Goal: Communication & Community: Share content

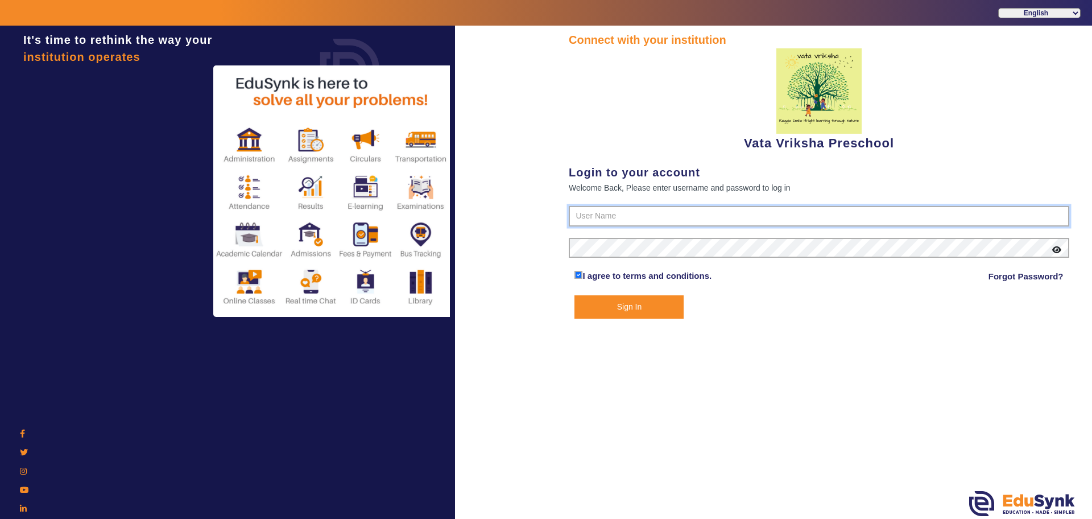
type input "9074270829"
click at [652, 311] on button "Sign In" at bounding box center [628, 306] width 109 height 23
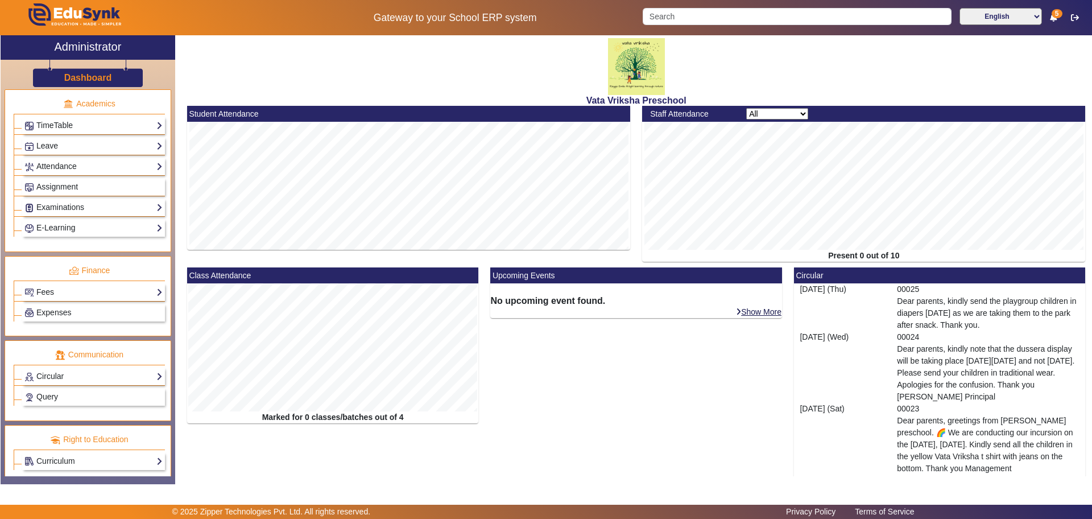
scroll to position [440, 0]
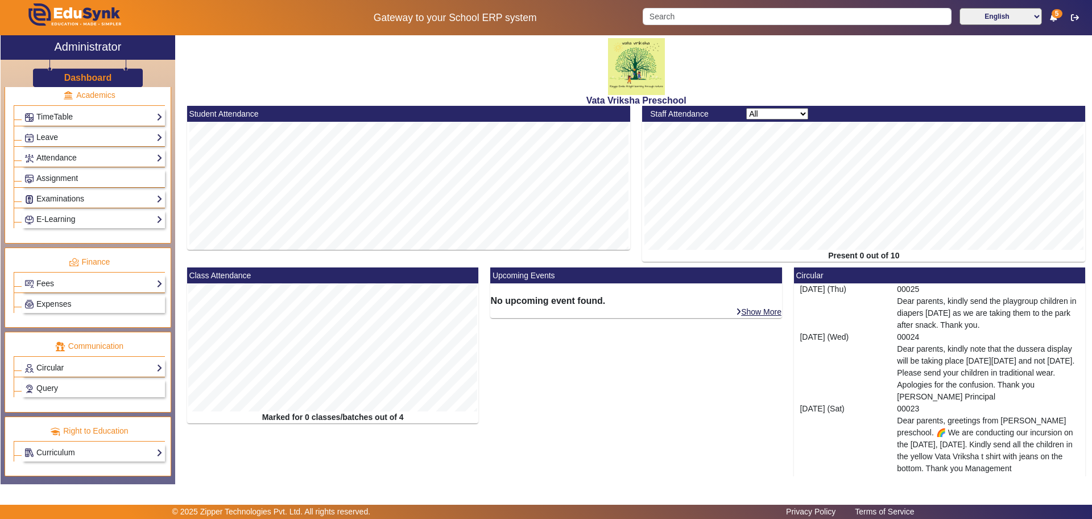
click at [89, 365] on link "Circular" at bounding box center [93, 367] width 138 height 13
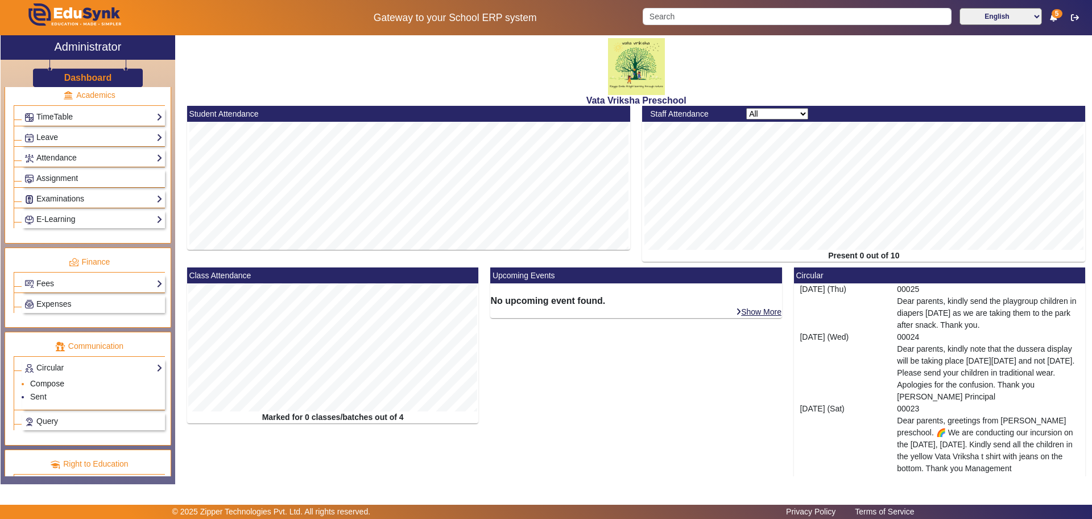
click at [44, 382] on link "Compose" at bounding box center [47, 383] width 34 height 9
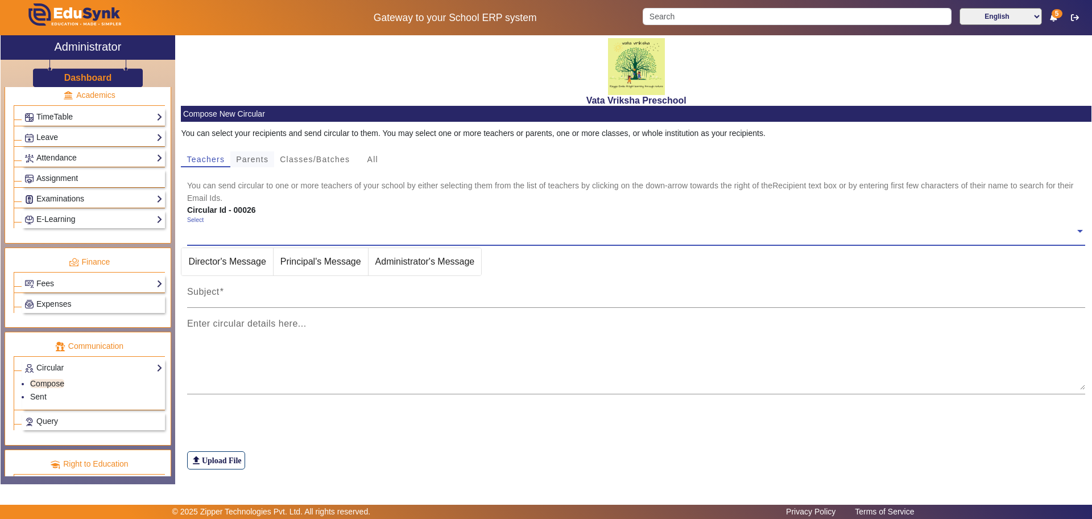
click at [252, 154] on span "Parents" at bounding box center [252, 159] width 32 height 16
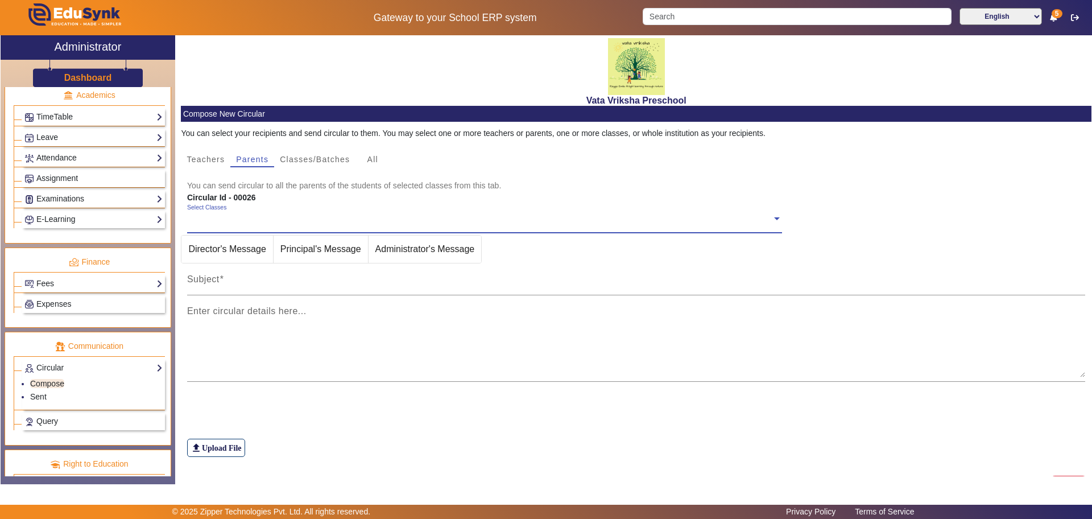
click at [774, 216] on span at bounding box center [777, 218] width 10 height 12
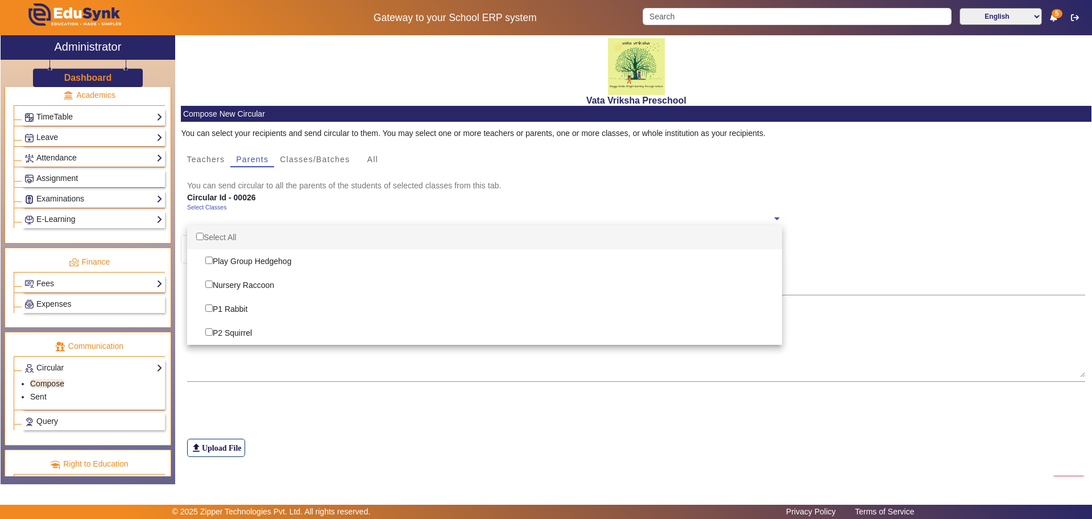
click at [225, 238] on div "Select All" at bounding box center [484, 237] width 595 height 24
checkbox input "true"
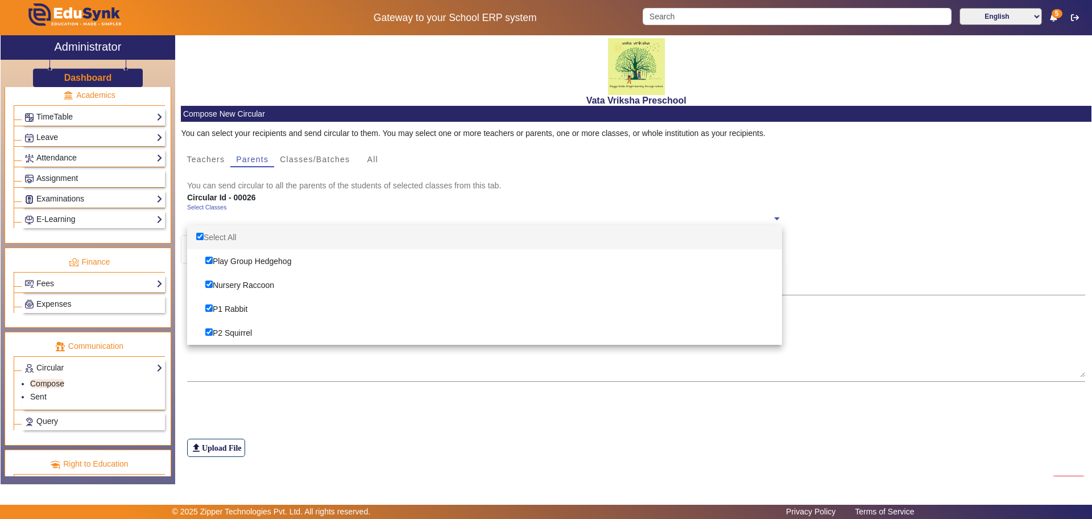
checkbox input "true"
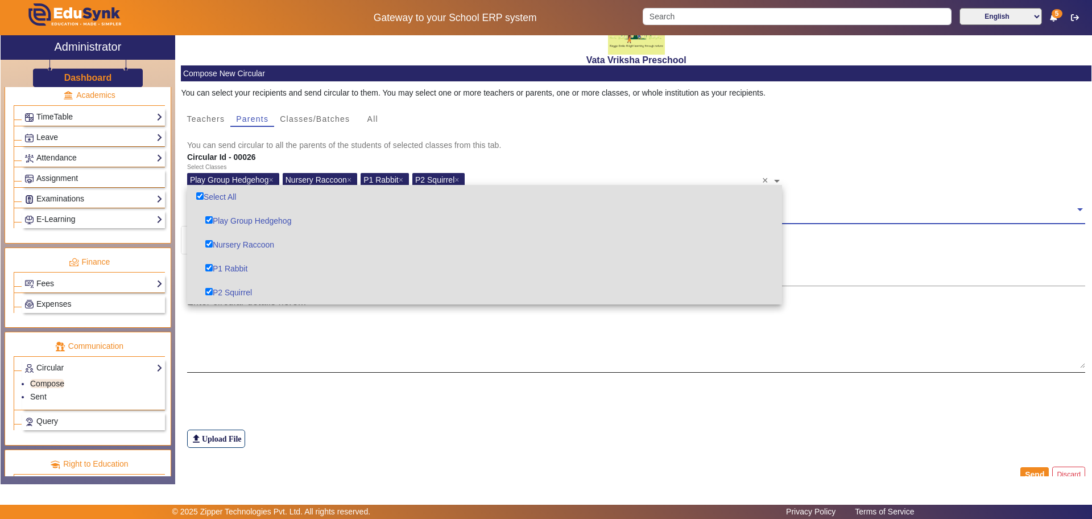
scroll to position [59, 0]
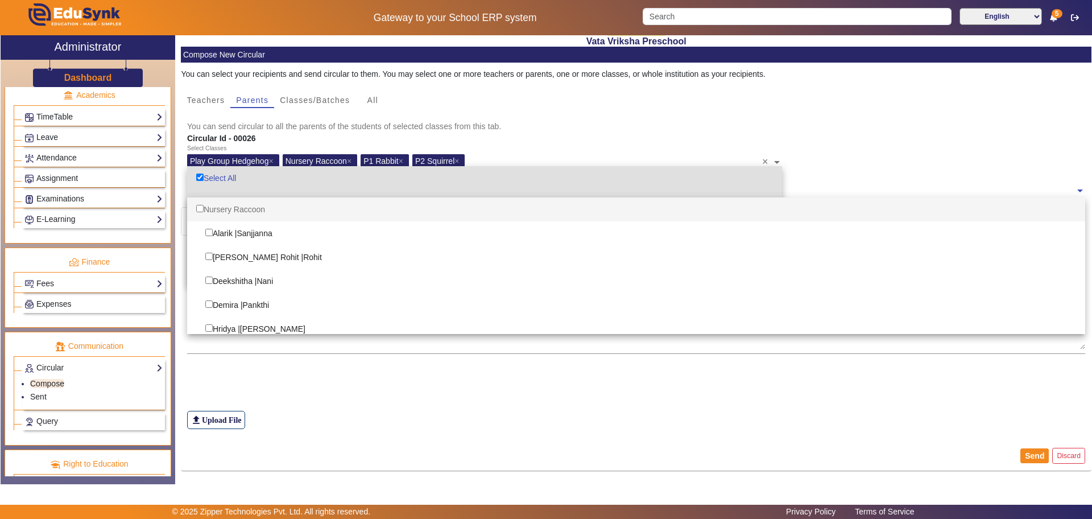
click at [1075, 191] on span at bounding box center [1080, 190] width 10 height 12
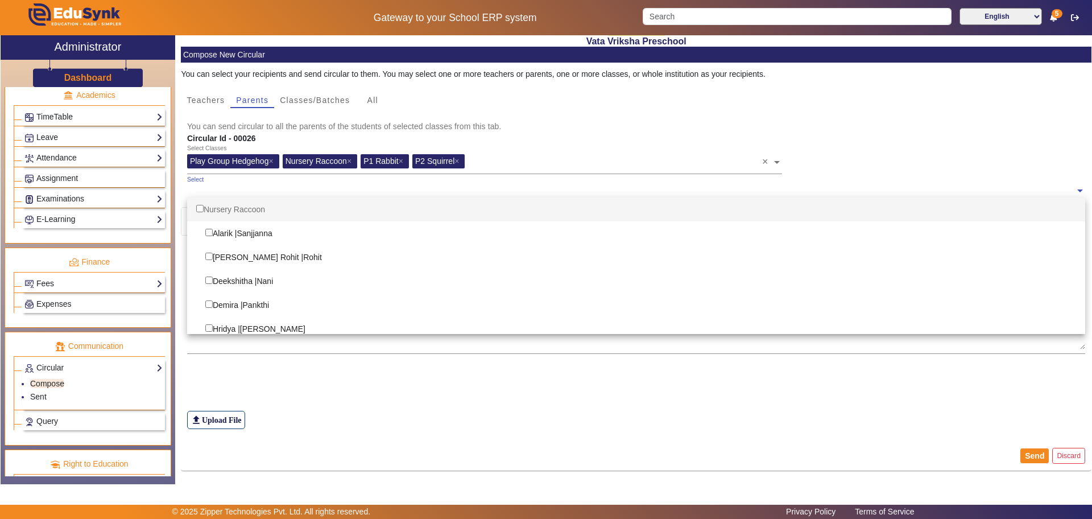
click at [243, 208] on div "Nursery Raccoon" at bounding box center [636, 209] width 899 height 24
checkbox input "true"
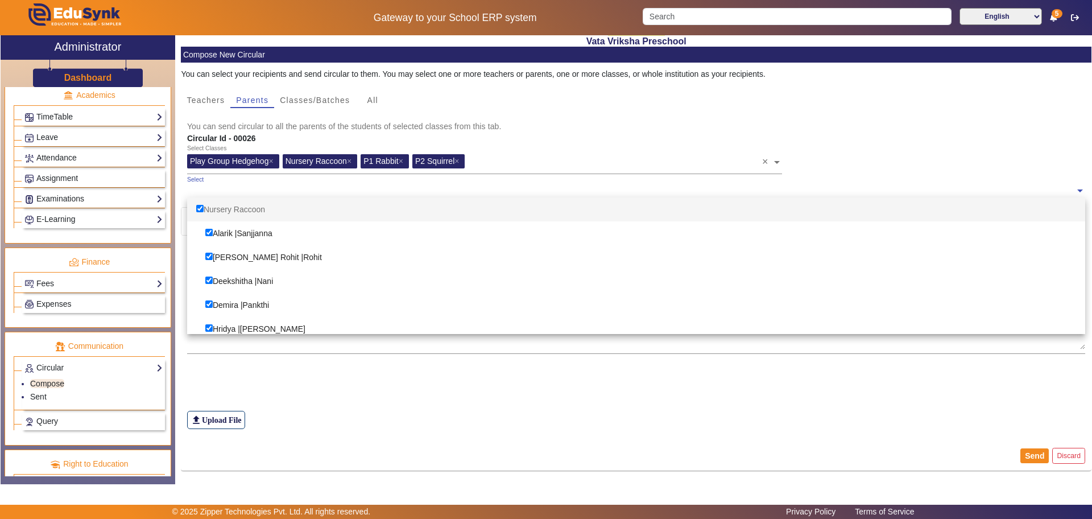
checkbox input "true"
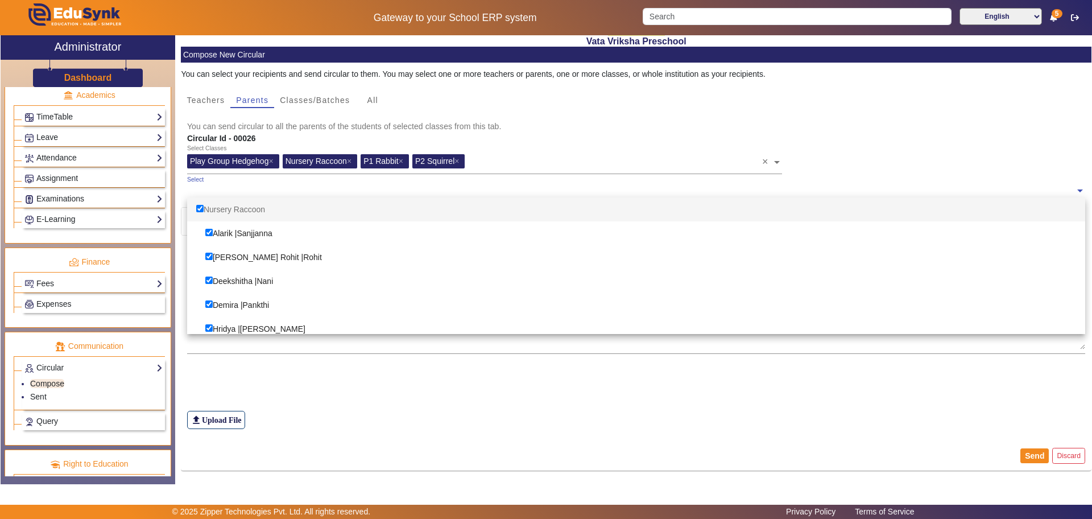
checkbox input "true"
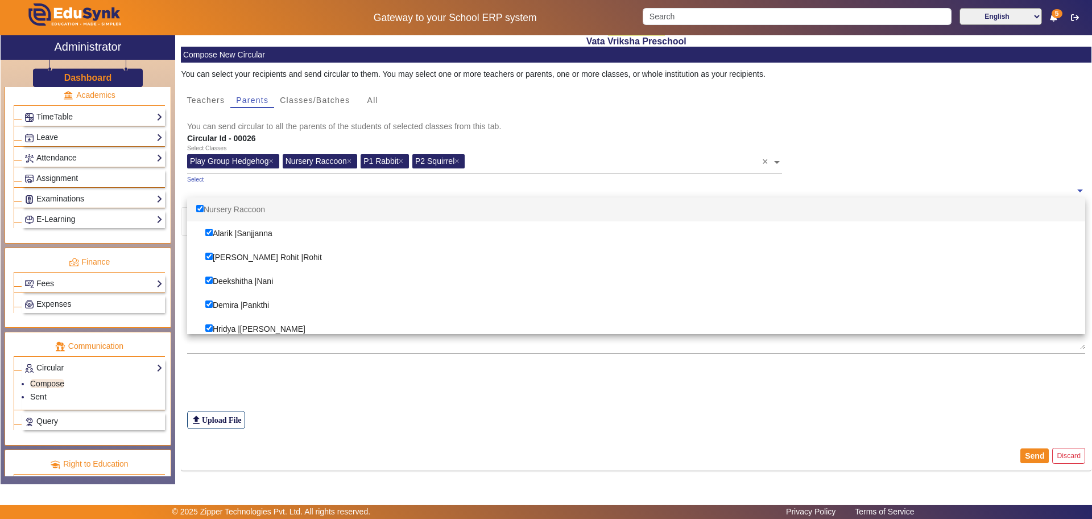
checkbox input "true"
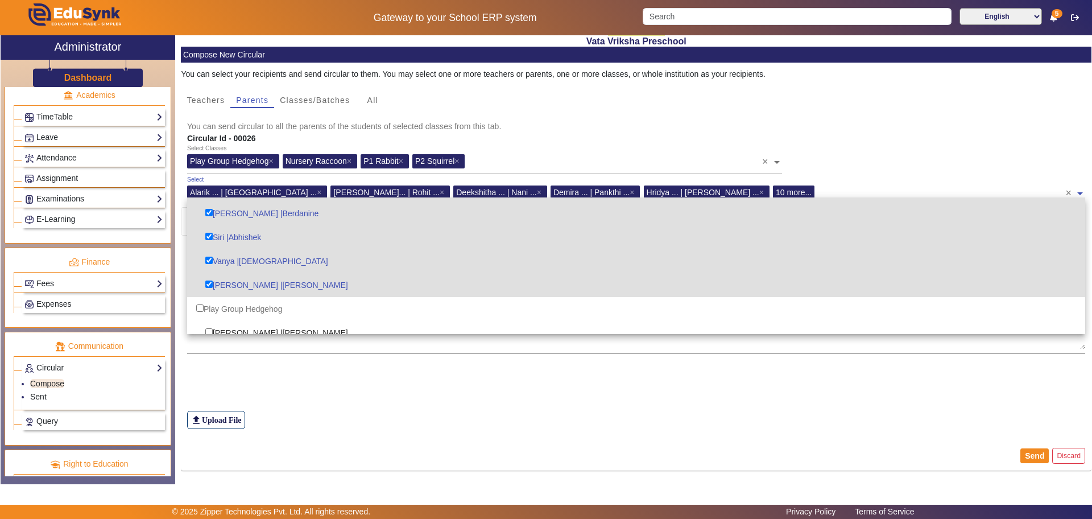
scroll to position [284, 0]
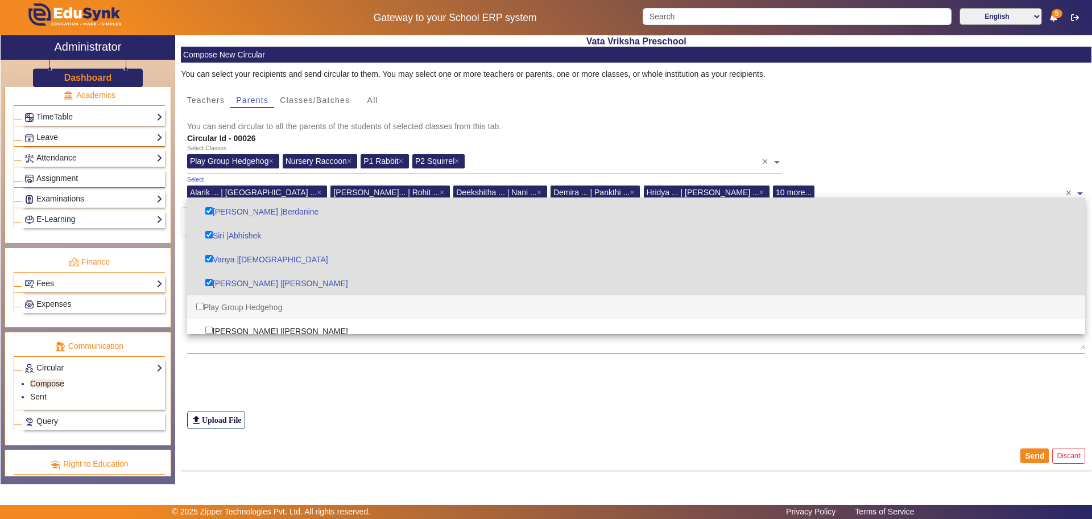
click at [247, 309] on div "Play Group Hedgehog" at bounding box center [636, 307] width 899 height 24
checkbox input "true"
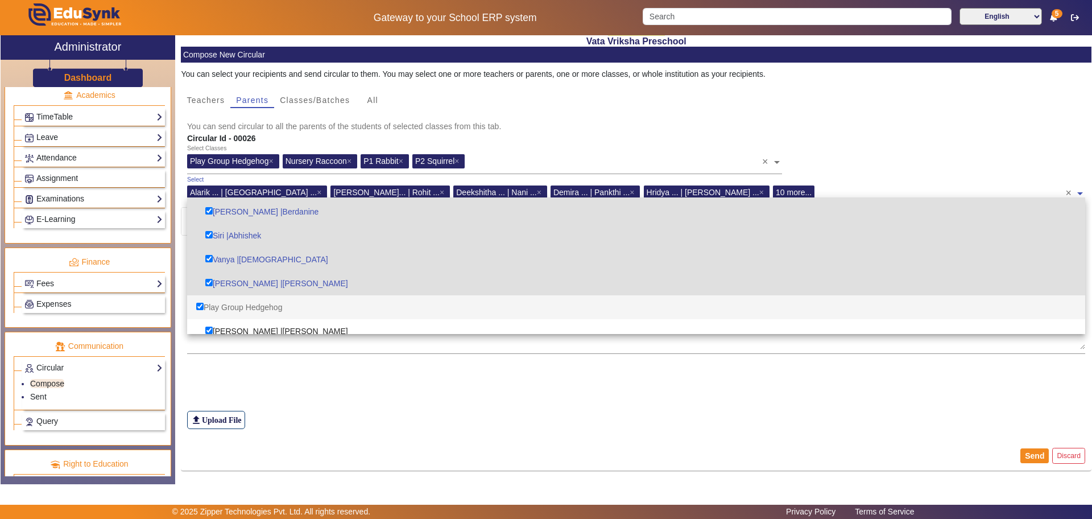
checkbox input "true"
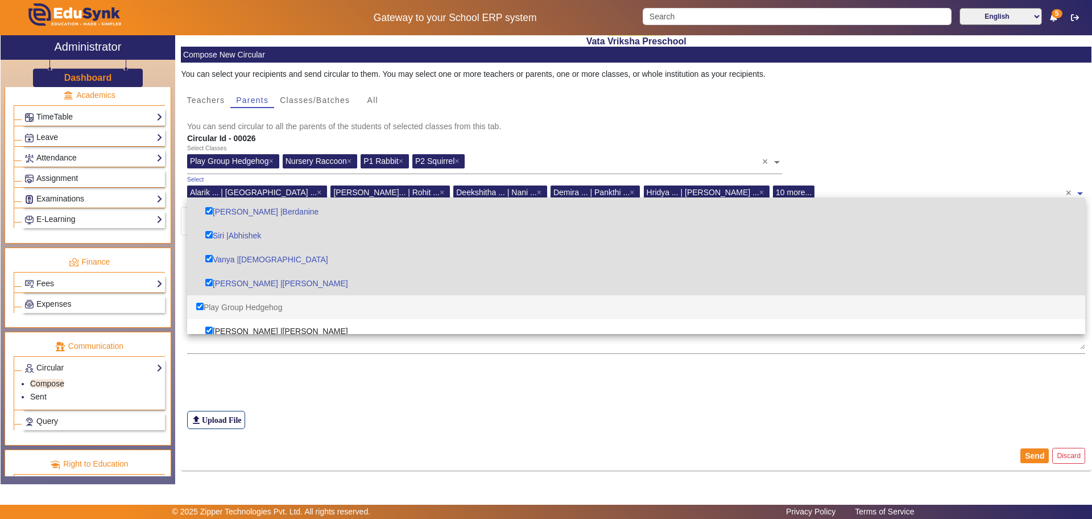
checkbox input "true"
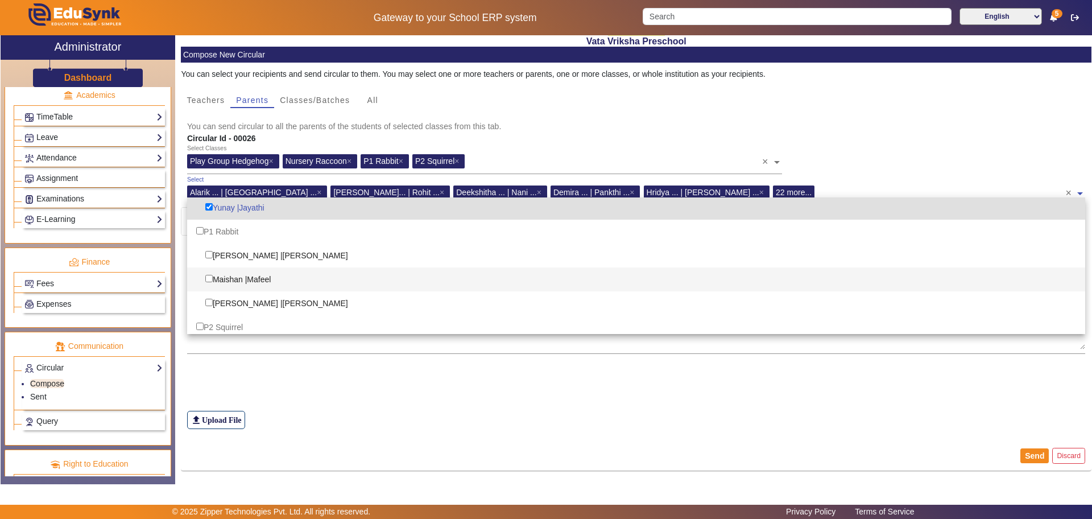
scroll to position [640, 0]
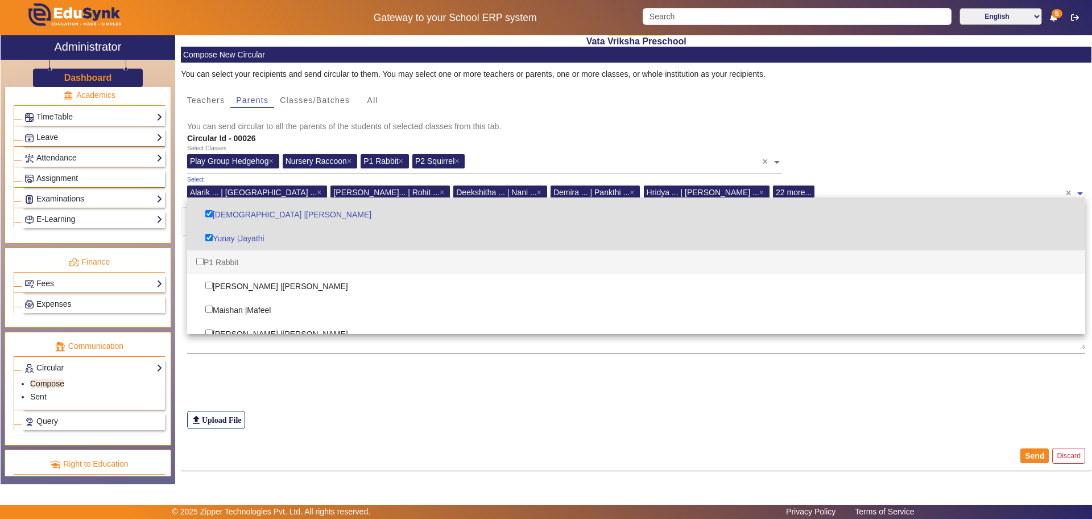
click at [229, 257] on div "P1 Rabbit" at bounding box center [636, 262] width 899 height 24
checkbox input "true"
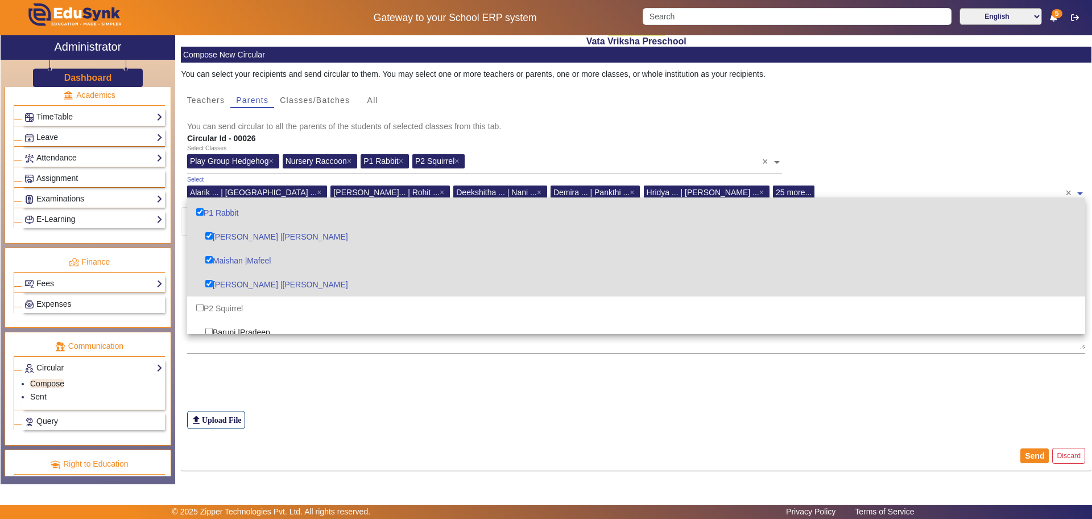
scroll to position [711, 0]
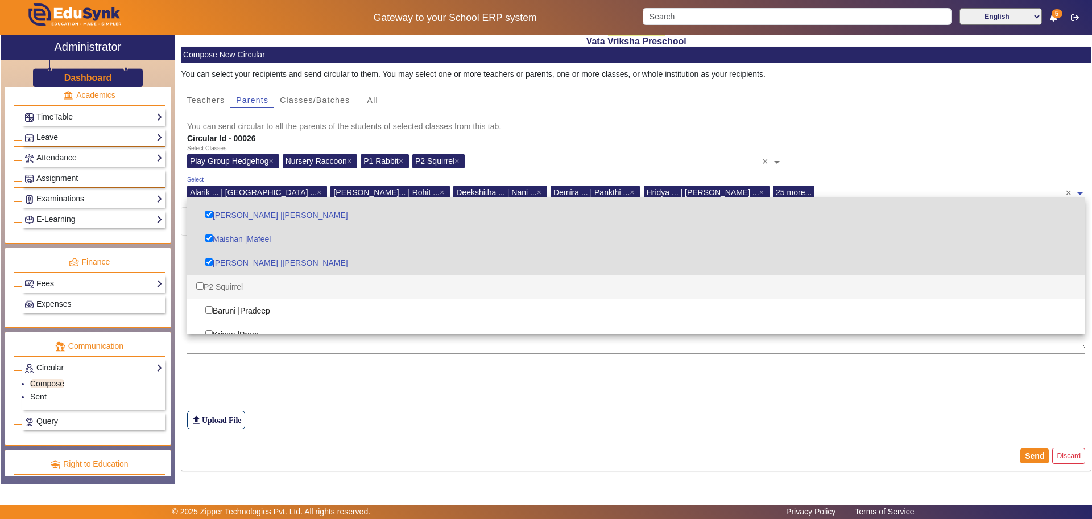
click at [224, 282] on div "P2 Squirrel" at bounding box center [636, 287] width 899 height 24
checkbox input "true"
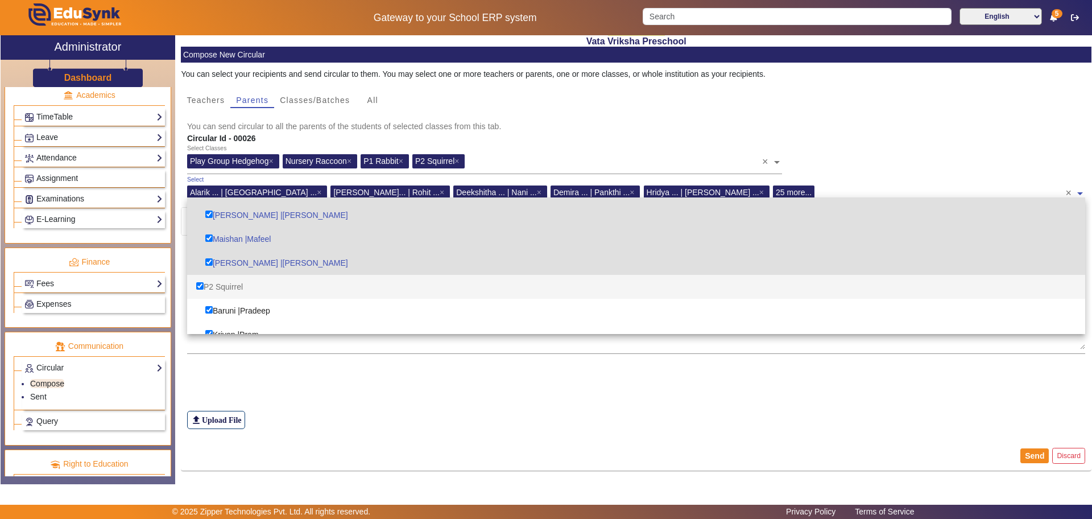
checkbox input "true"
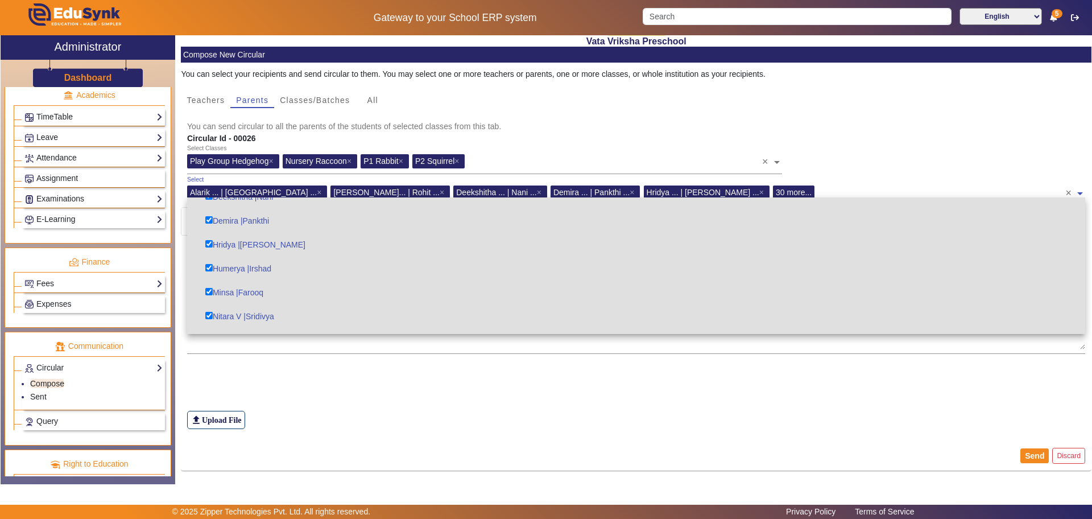
scroll to position [0, 0]
click at [897, 135] on div "Circular Id - 00026" at bounding box center [636, 139] width 911 height 12
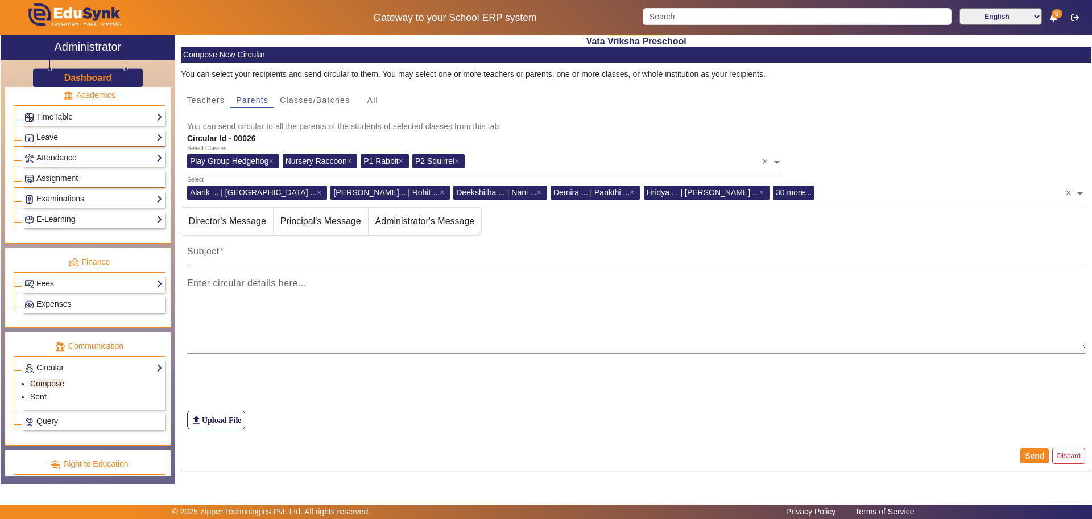
click at [208, 251] on mat-label "Subject" at bounding box center [203, 251] width 32 height 10
click at [208, 251] on input "Subject" at bounding box center [636, 256] width 899 height 14
paste input "Dear parents, please note that the monthly fees for November has to be paid by …"
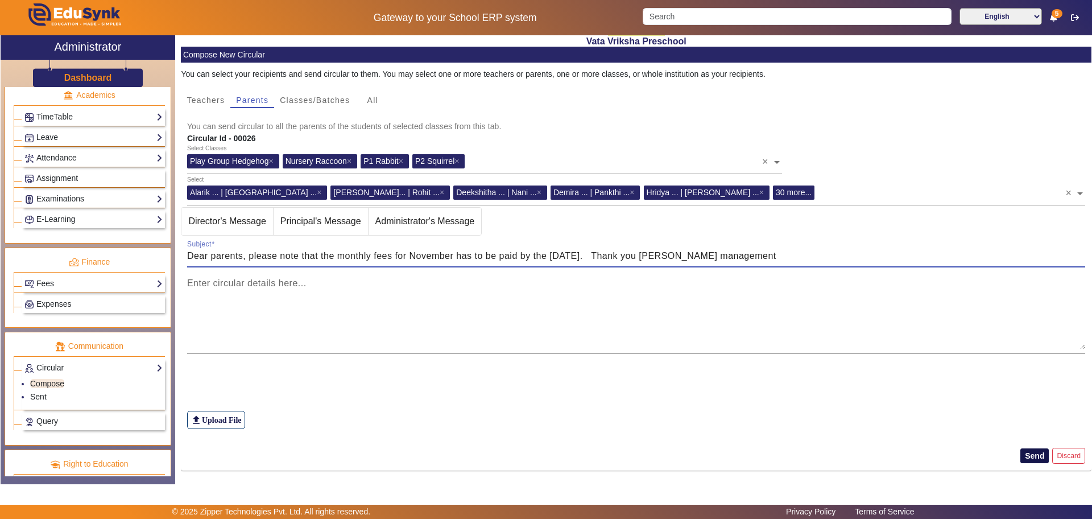
type input "Dear parents, please note that the monthly fees for November has to be paid by …"
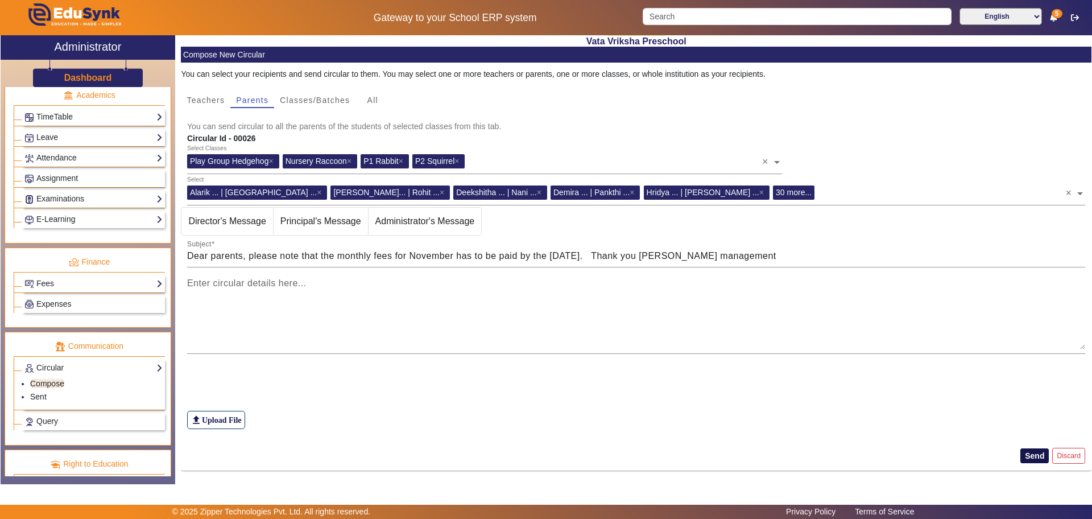
click at [1032, 457] on button "Send" at bounding box center [1034, 455] width 28 height 15
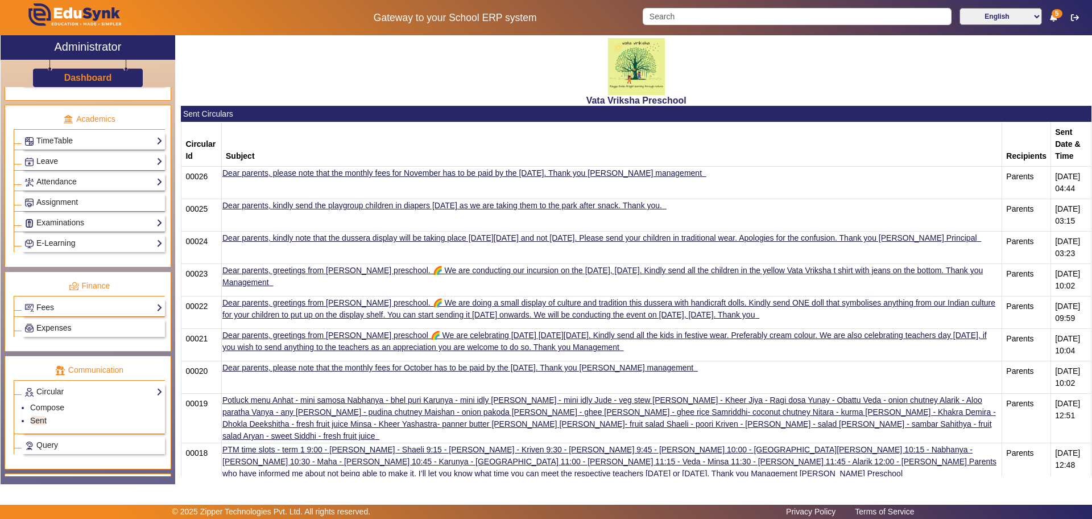
scroll to position [473, 0]
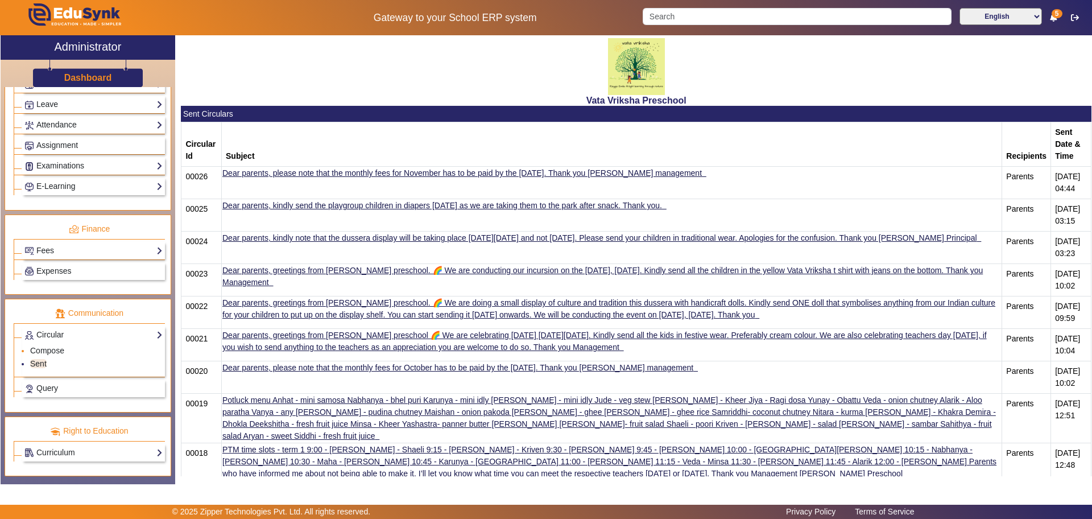
click at [70, 351] on li "Compose" at bounding box center [96, 351] width 133 height 13
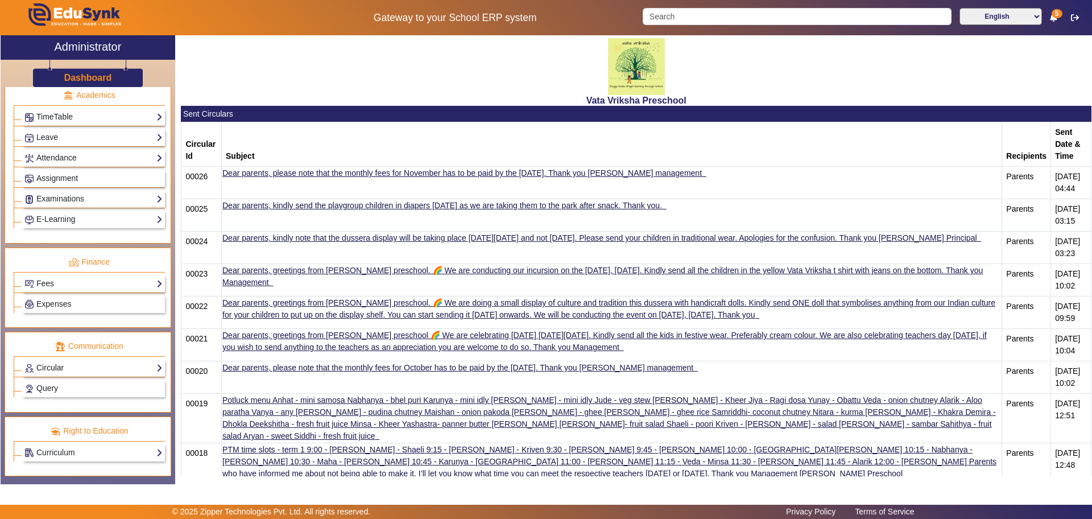
click at [68, 369] on link "Circular" at bounding box center [93, 367] width 138 height 13
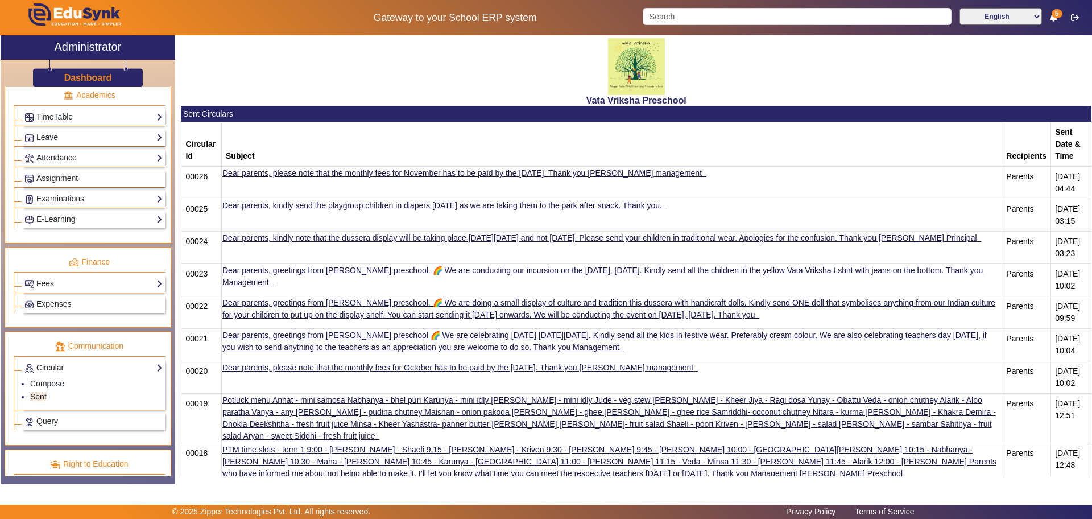
scroll to position [473, 0]
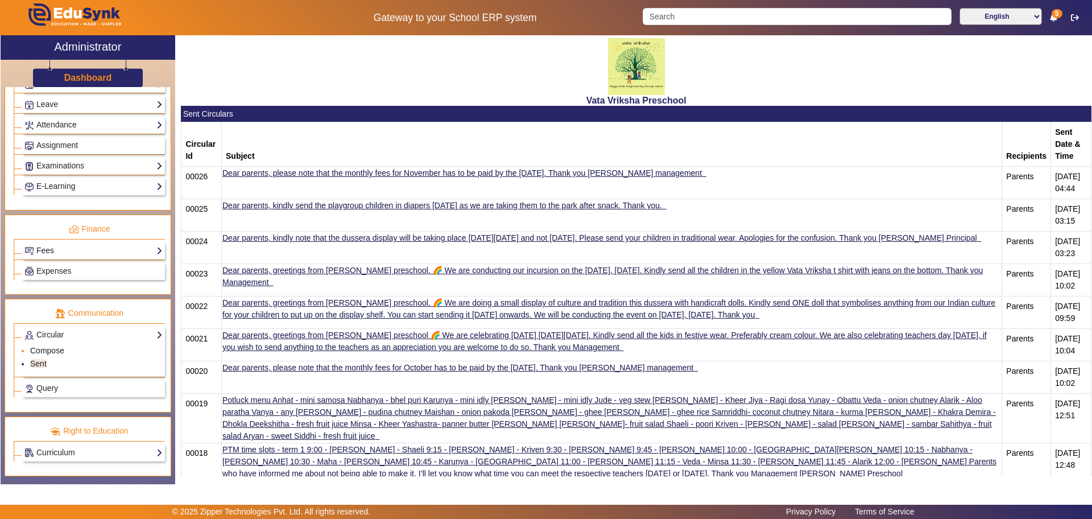
click at [57, 352] on link "Compose" at bounding box center [47, 350] width 34 height 9
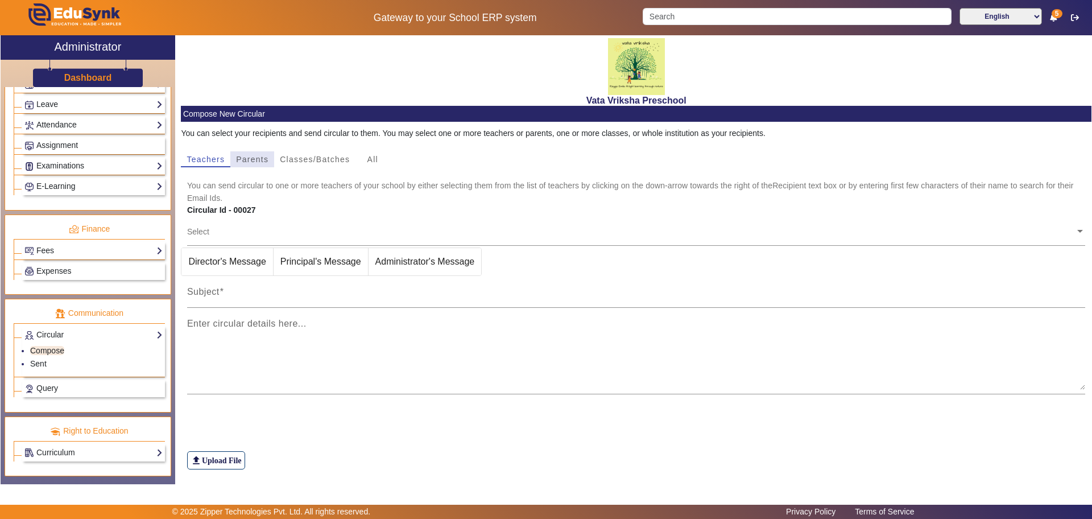
click at [250, 157] on span "Parents" at bounding box center [252, 159] width 32 height 8
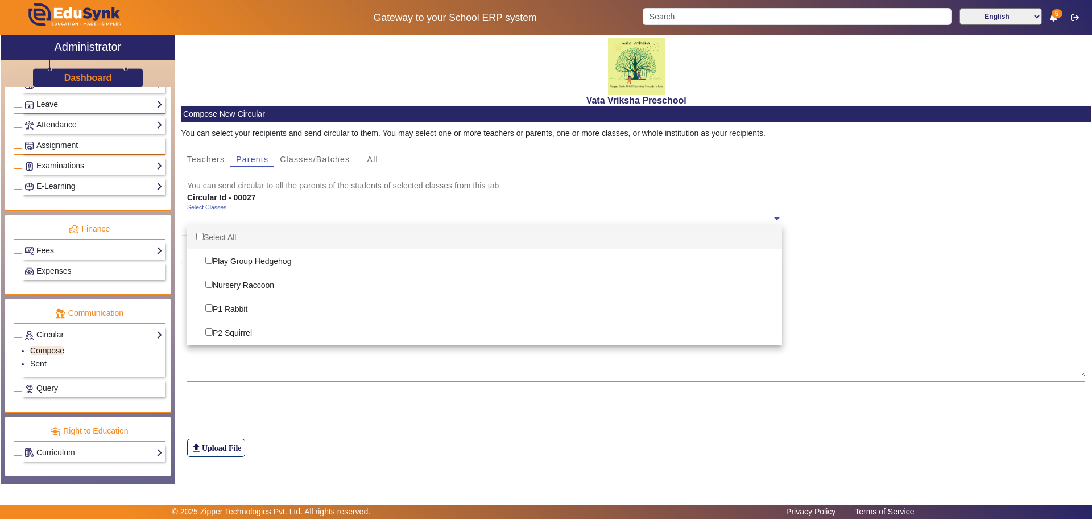
click at [775, 216] on span at bounding box center [777, 218] width 10 height 12
click at [231, 234] on div "Select All" at bounding box center [484, 237] width 595 height 24
checkbox input "true"
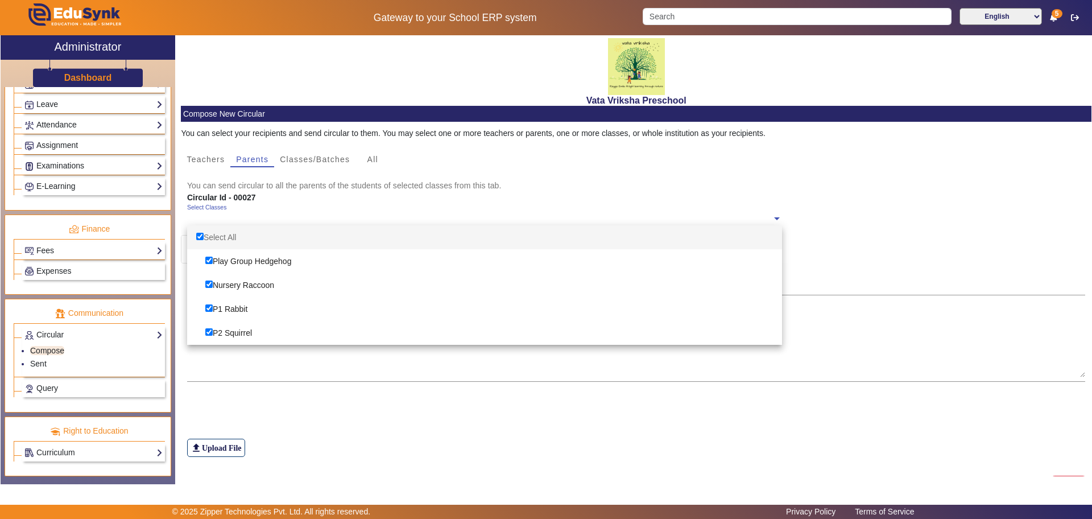
checkbox input "true"
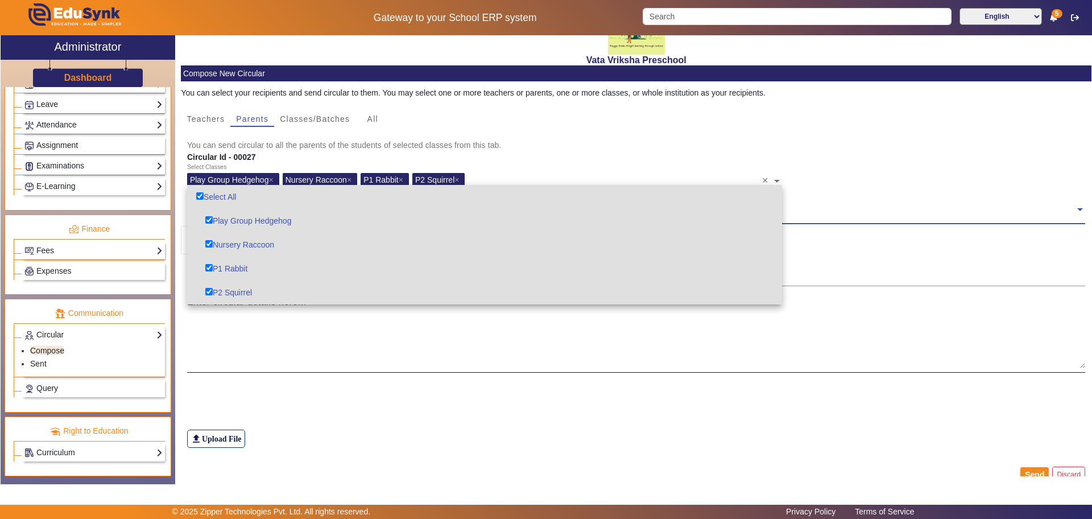
scroll to position [59, 0]
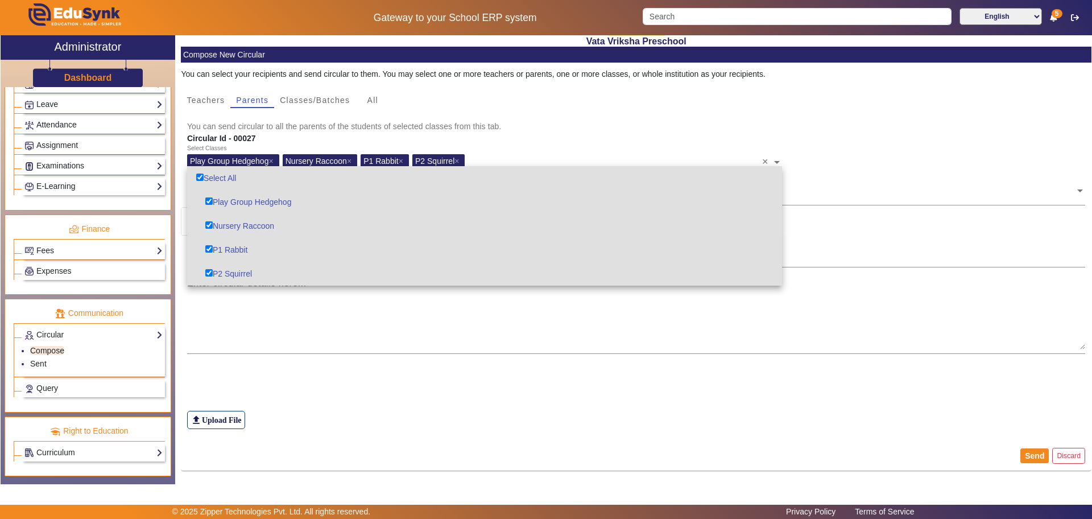
click at [999, 127] on mat-card-subtitle "You can send circular to all the parents of the students of selected classes fr…" at bounding box center [636, 126] width 899 height 13
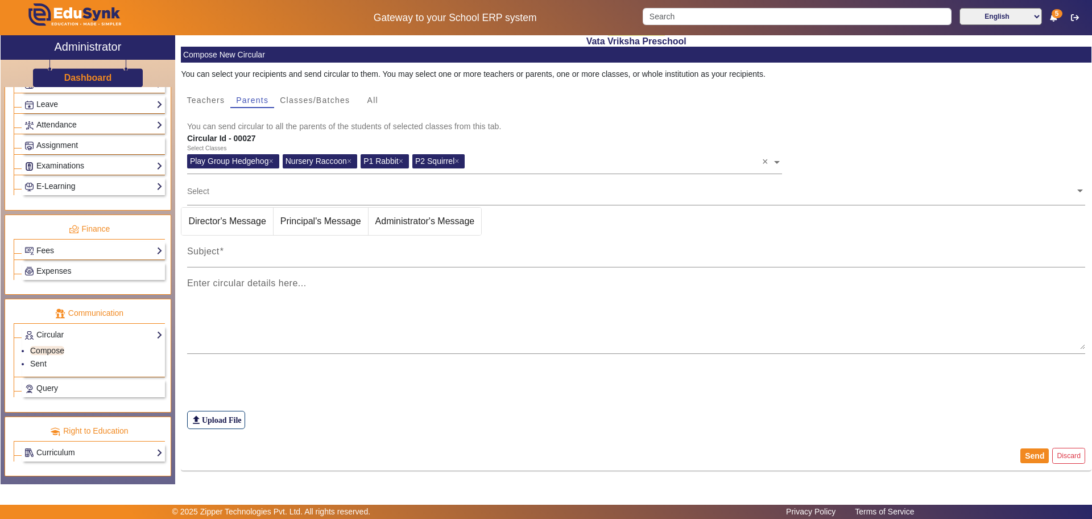
click at [1075, 193] on span at bounding box center [1080, 190] width 10 height 12
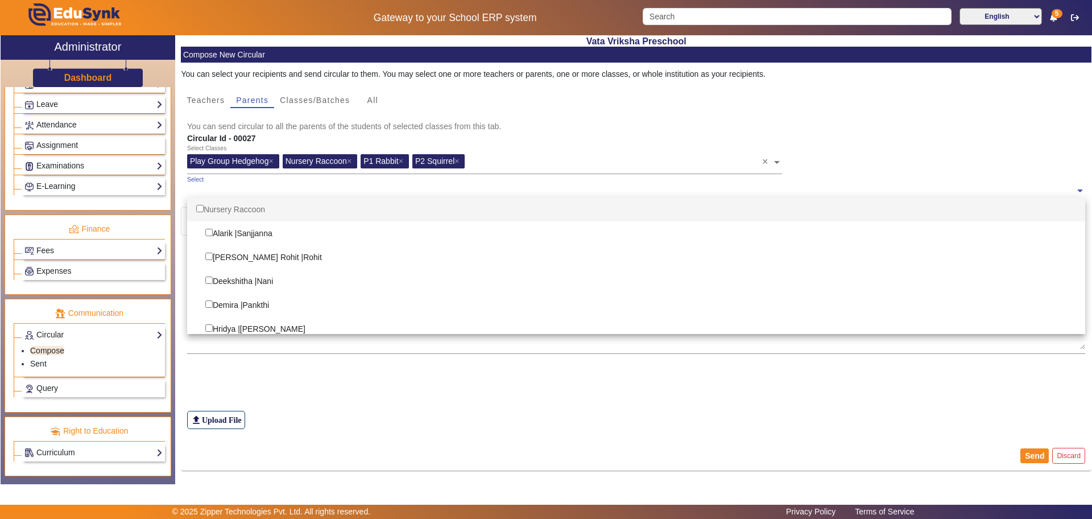
click at [228, 210] on div "Nursery Raccoon" at bounding box center [636, 209] width 899 height 24
checkbox input "true"
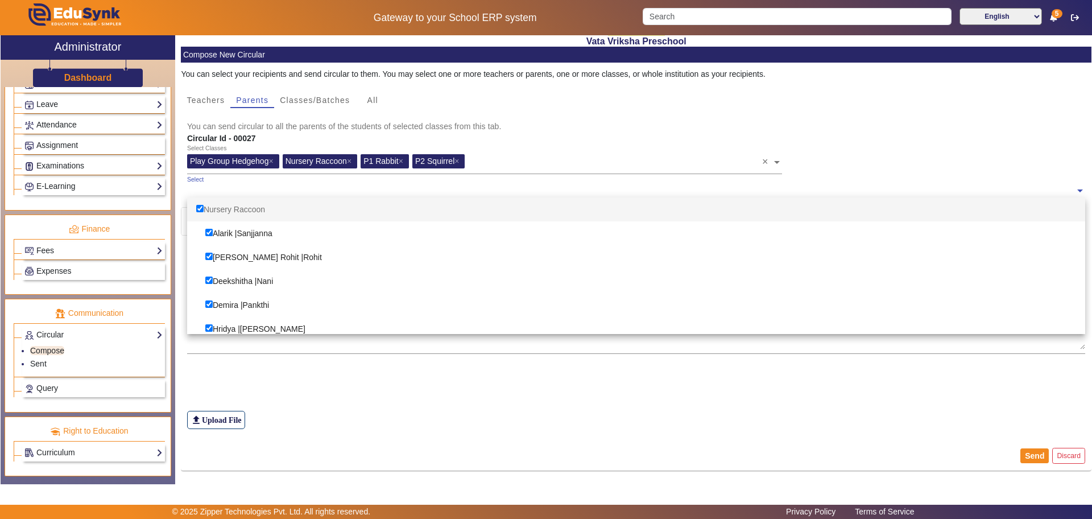
checkbox input "true"
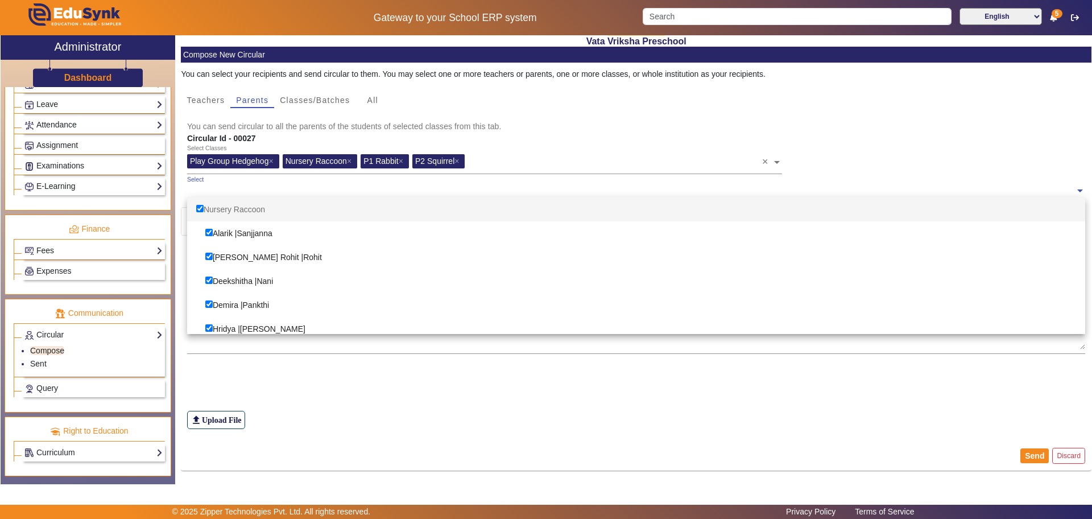
checkbox input "true"
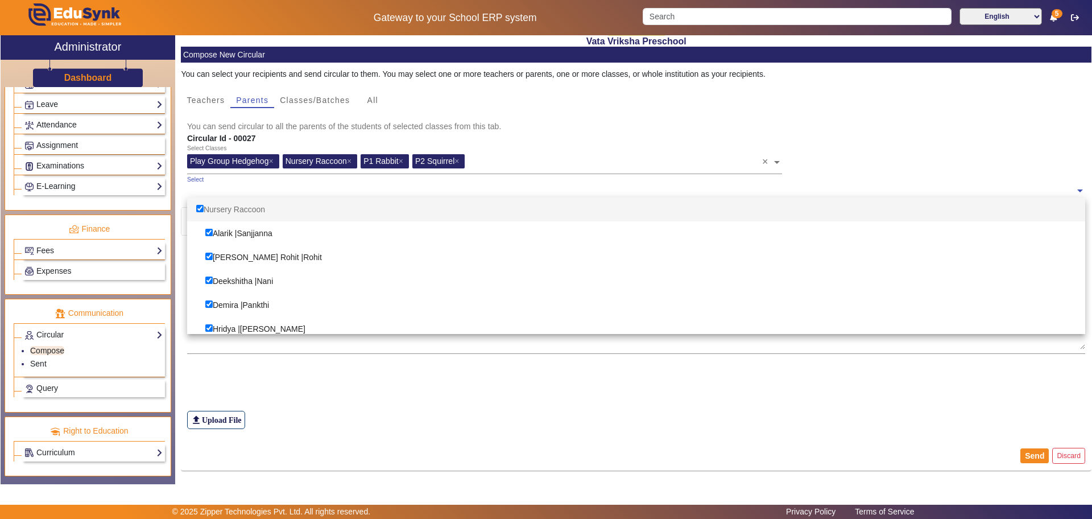
checkbox input "true"
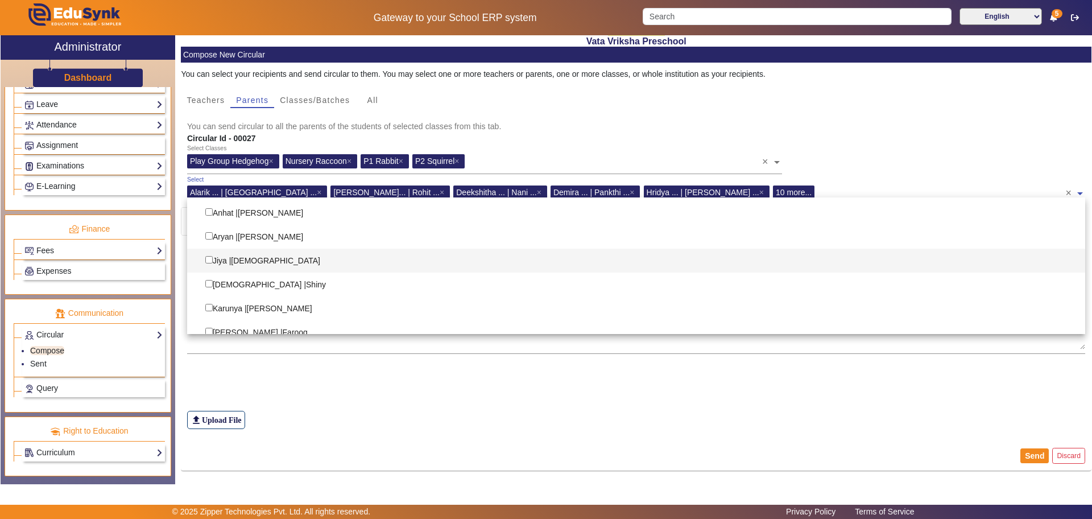
scroll to position [355, 0]
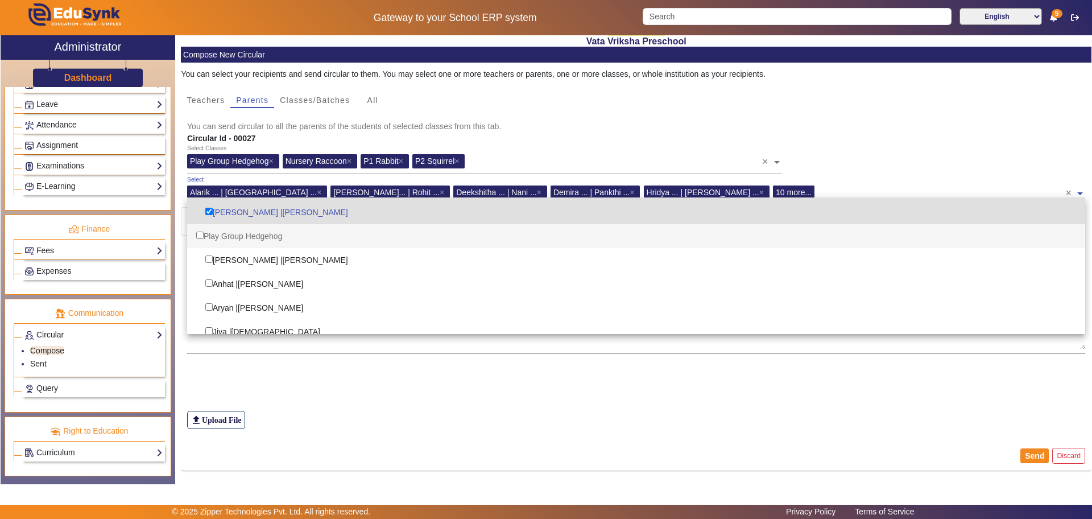
click at [231, 235] on div "Play Group Hedgehog" at bounding box center [636, 236] width 899 height 24
checkbox input "true"
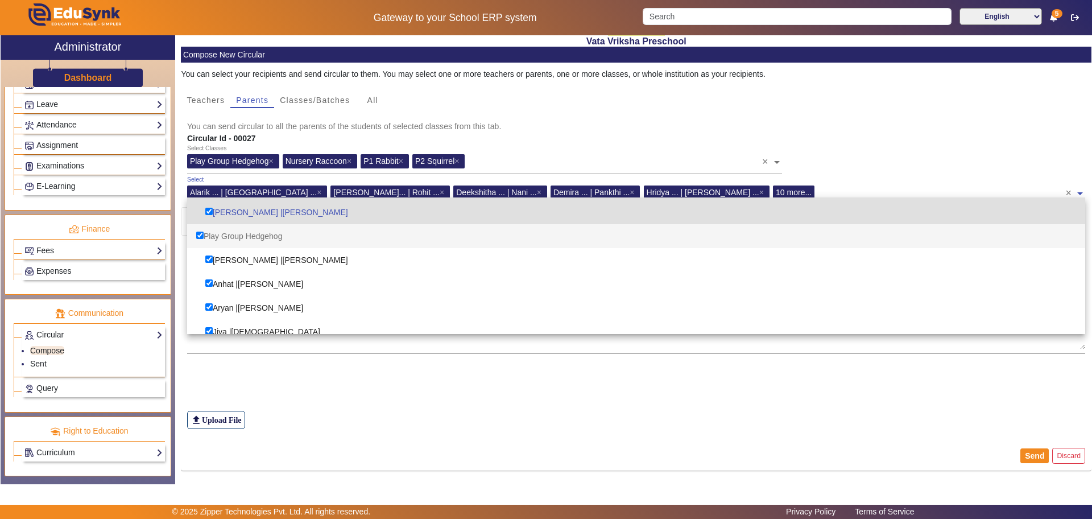
checkbox input "true"
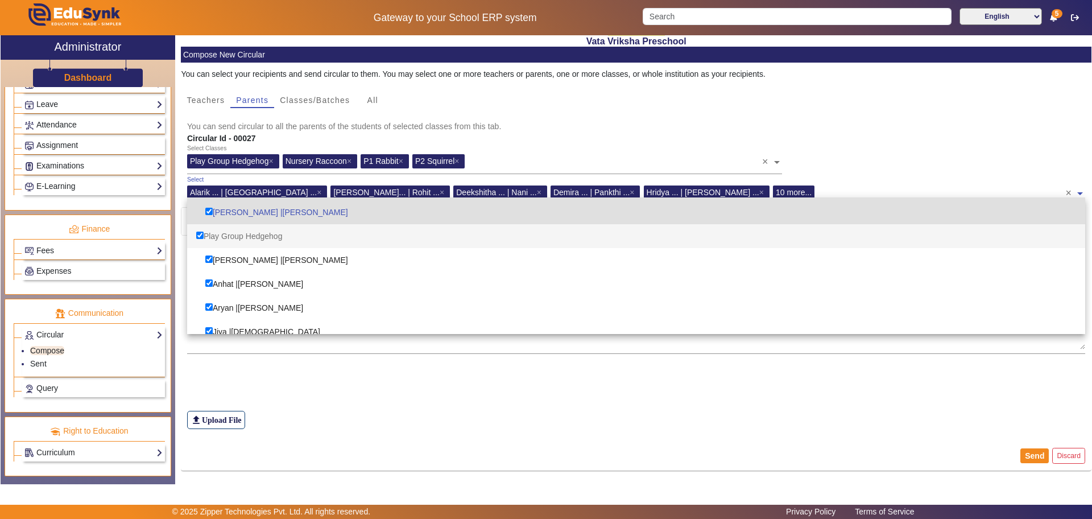
checkbox input "true"
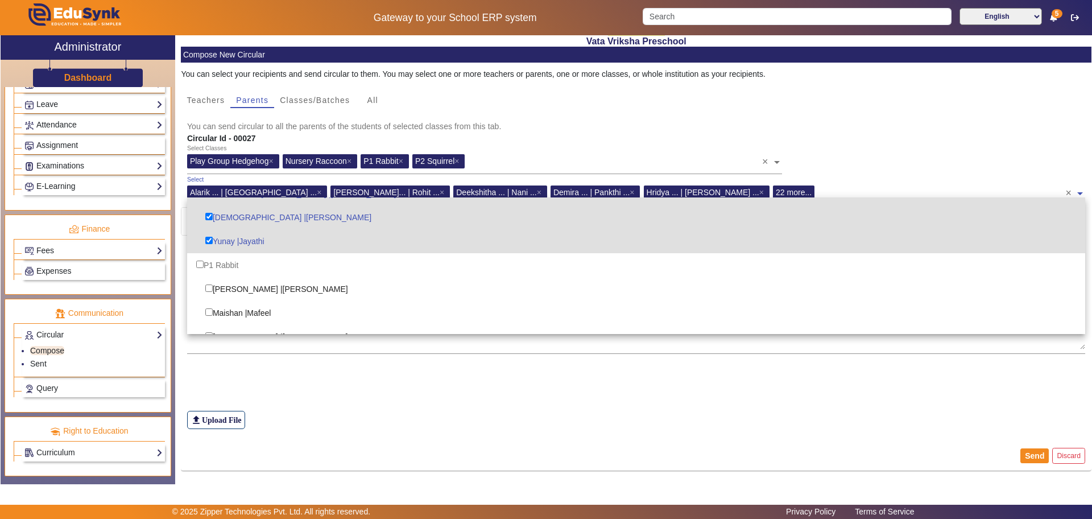
scroll to position [640, 0]
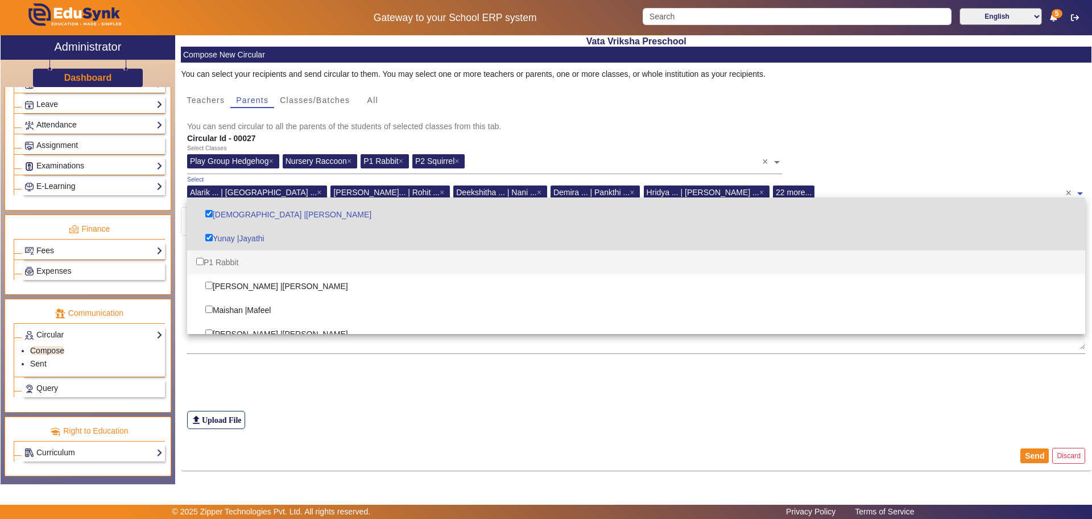
click at [220, 263] on div "P1 Rabbit" at bounding box center [636, 262] width 899 height 24
checkbox input "true"
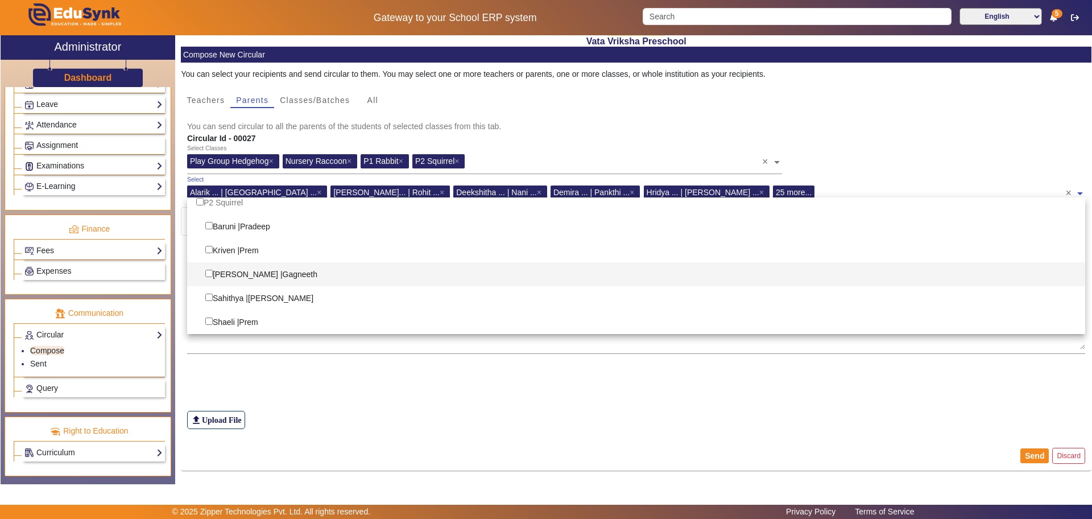
scroll to position [724, 0]
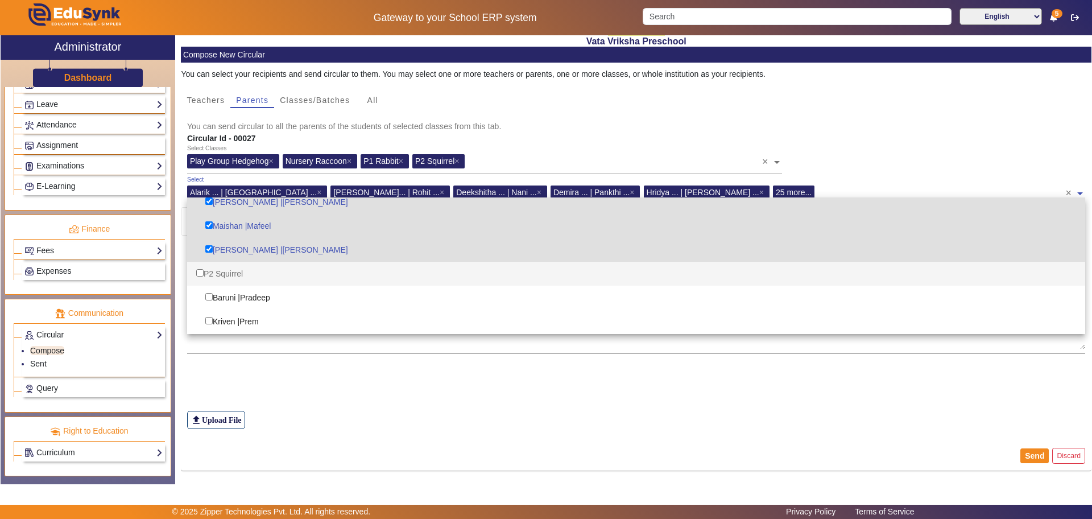
click at [228, 271] on div "P2 Squirrel" at bounding box center [636, 274] width 899 height 24
checkbox input "true"
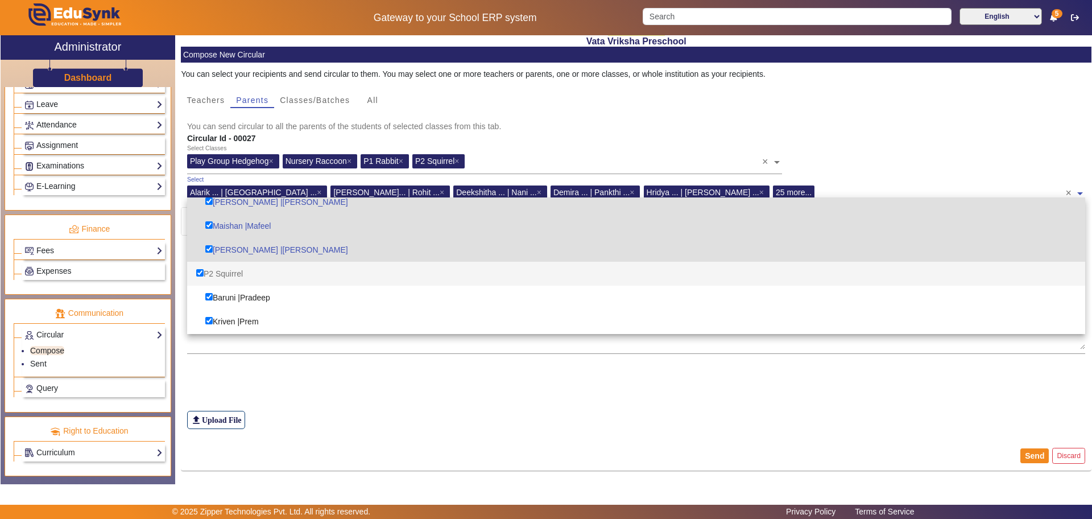
checkbox input "true"
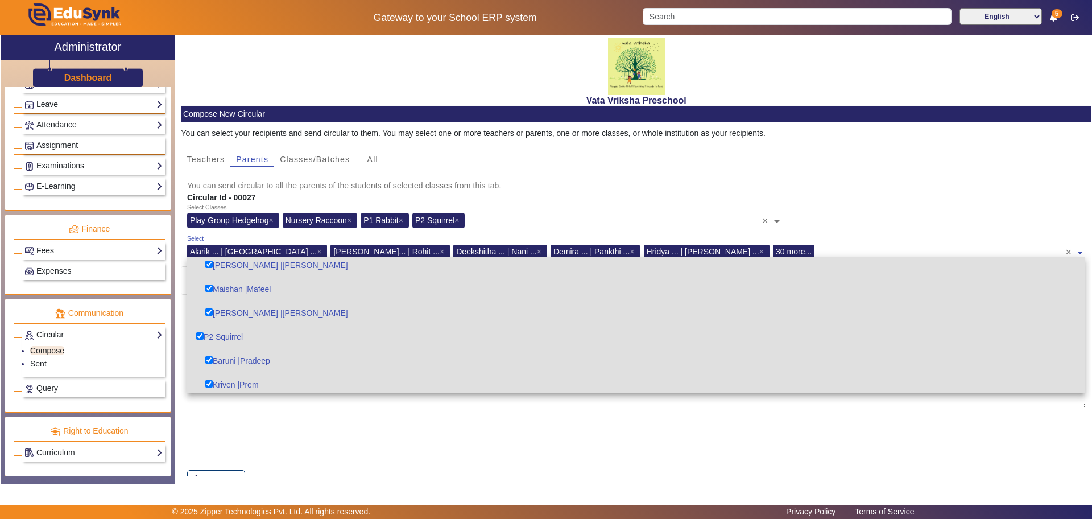
scroll to position [795, 0]
click at [854, 187] on mat-card-subtitle "You can send circular to all the parents of the students of selected classes fr…" at bounding box center [636, 185] width 899 height 13
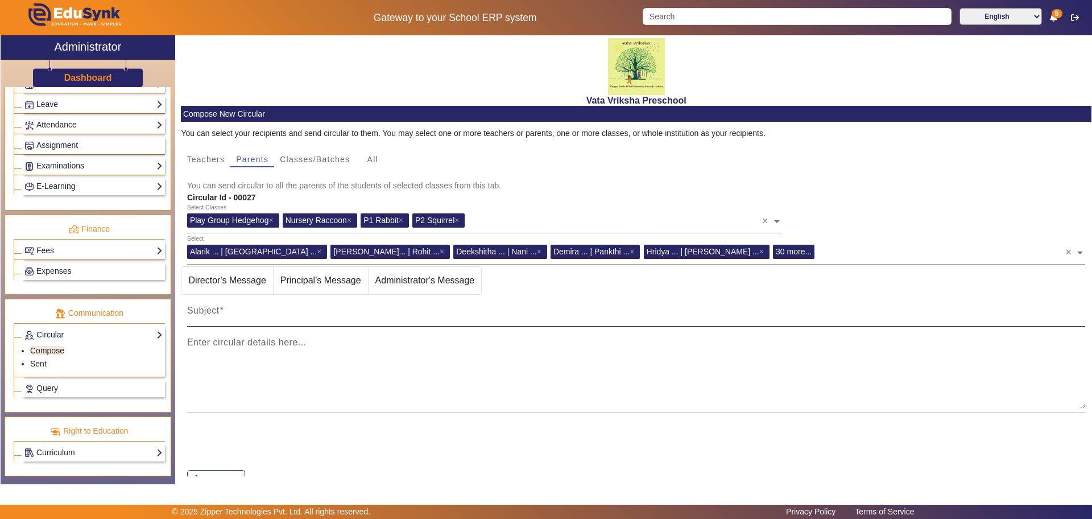
click at [206, 307] on mat-label "Subject" at bounding box center [203, 310] width 32 height 10
click at [206, 308] on input "Subject" at bounding box center [636, 315] width 899 height 14
paste input "Dear parents, please note that the monthly fees for November has to be paid by …"
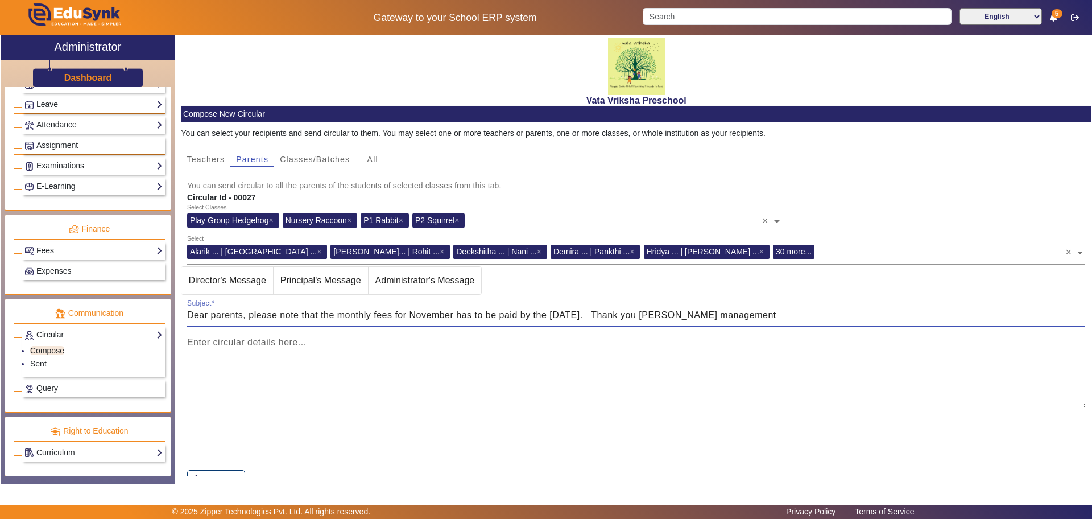
click at [370, 315] on input "Dear parents, please note that the monthly fees for November has to be paid by …" at bounding box center [636, 315] width 899 height 14
click at [448, 316] on input "Dear parents, please note that the Termly fees for November has to be paid by t…" at bounding box center [636, 315] width 899 height 14
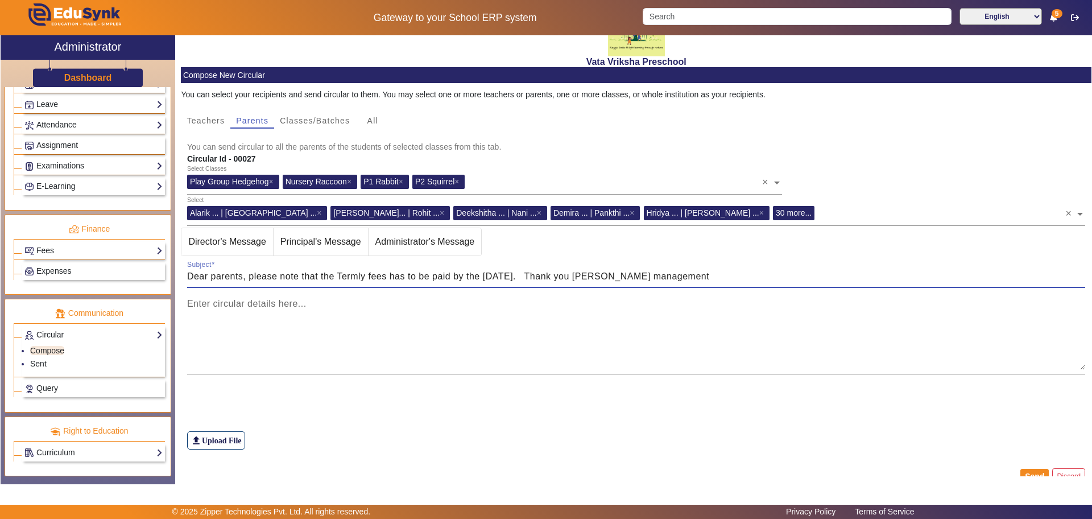
scroll to position [59, 0]
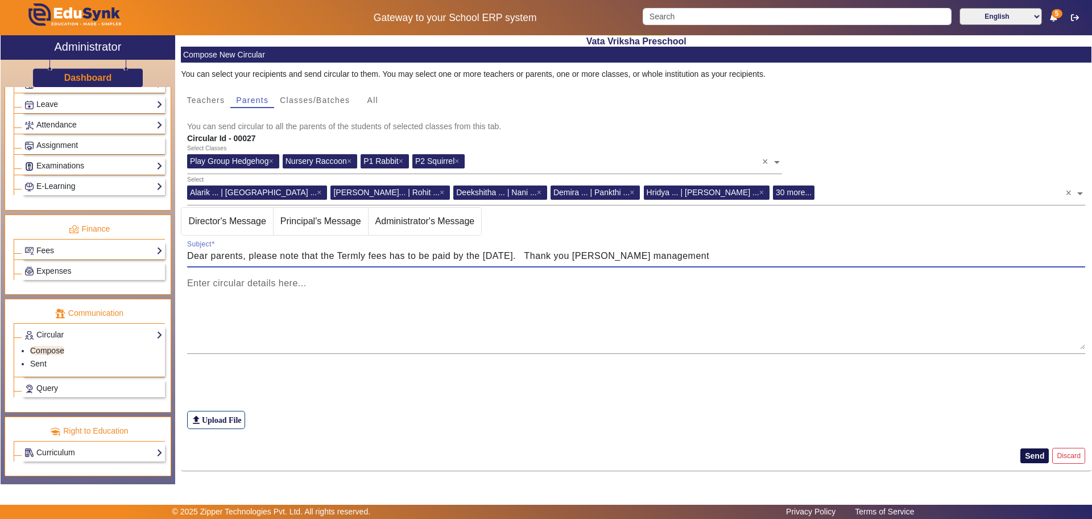
type input "Dear parents, please note that the Termly fees has to be paid by the [DATE]. Th…"
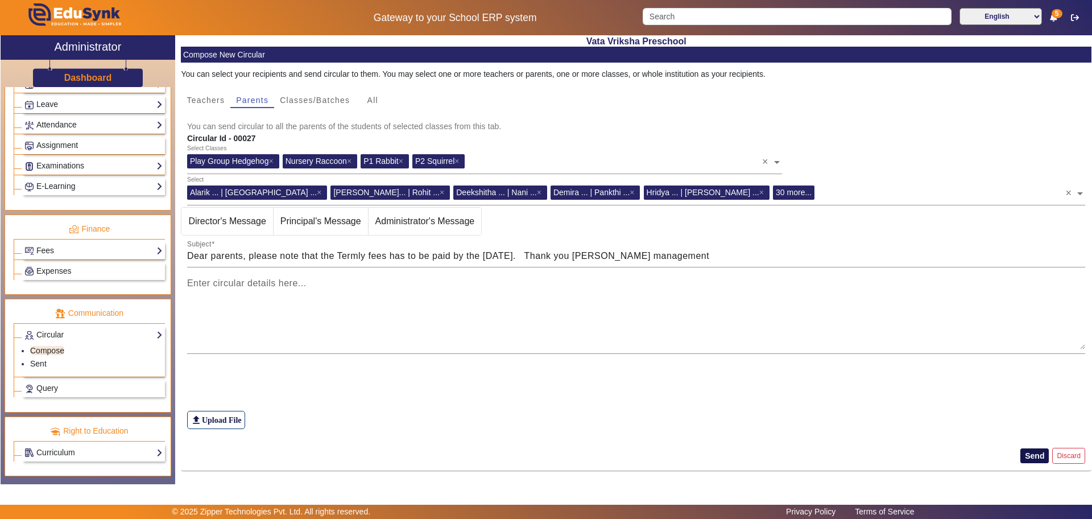
click at [1025, 456] on button "Send" at bounding box center [1034, 455] width 28 height 15
